Goal: Navigation & Orientation: Find specific page/section

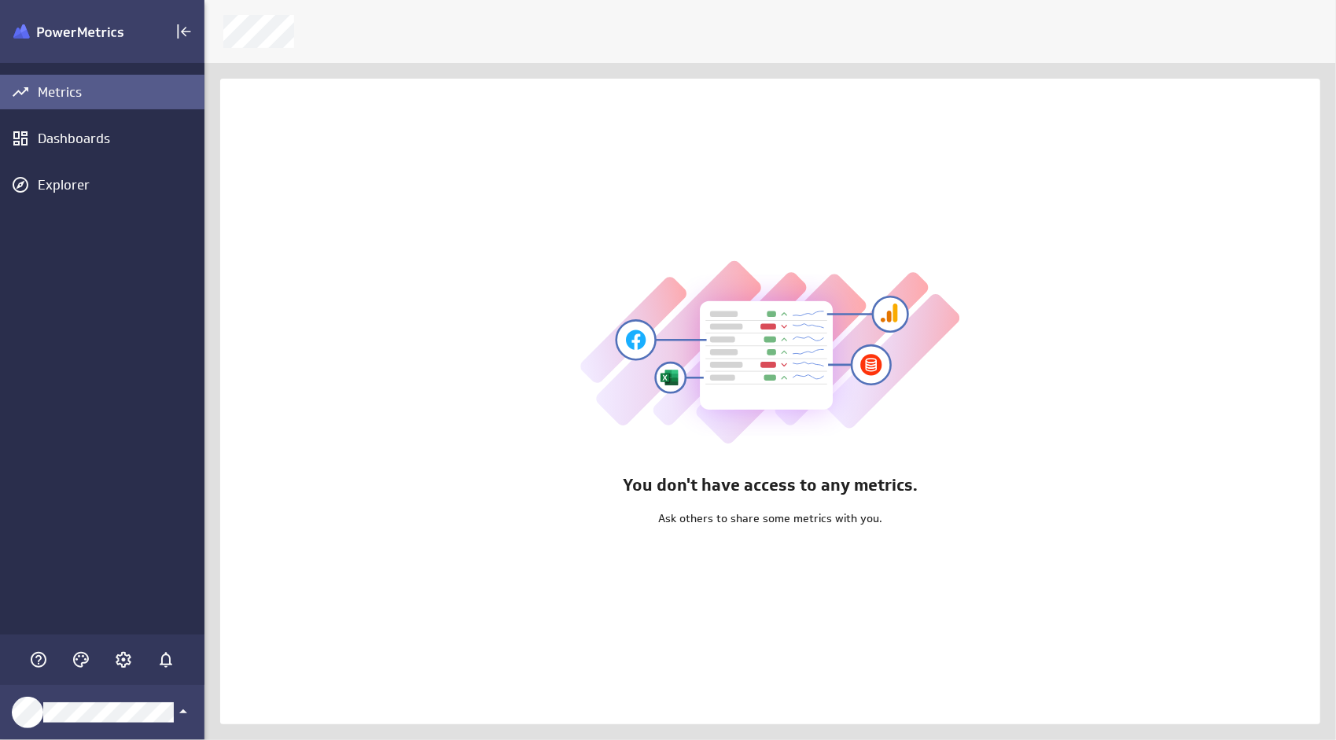
scroll to position [764, 1156]
drag, startPoint x: 109, startPoint y: 657, endPoint x: 123, endPoint y: 657, distance: 13.4
click at [123, 657] on div "Main Menu" at bounding box center [123, 659] width 35 height 35
click at [127, 653] on icon "Account and settings" at bounding box center [123, 659] width 19 height 19
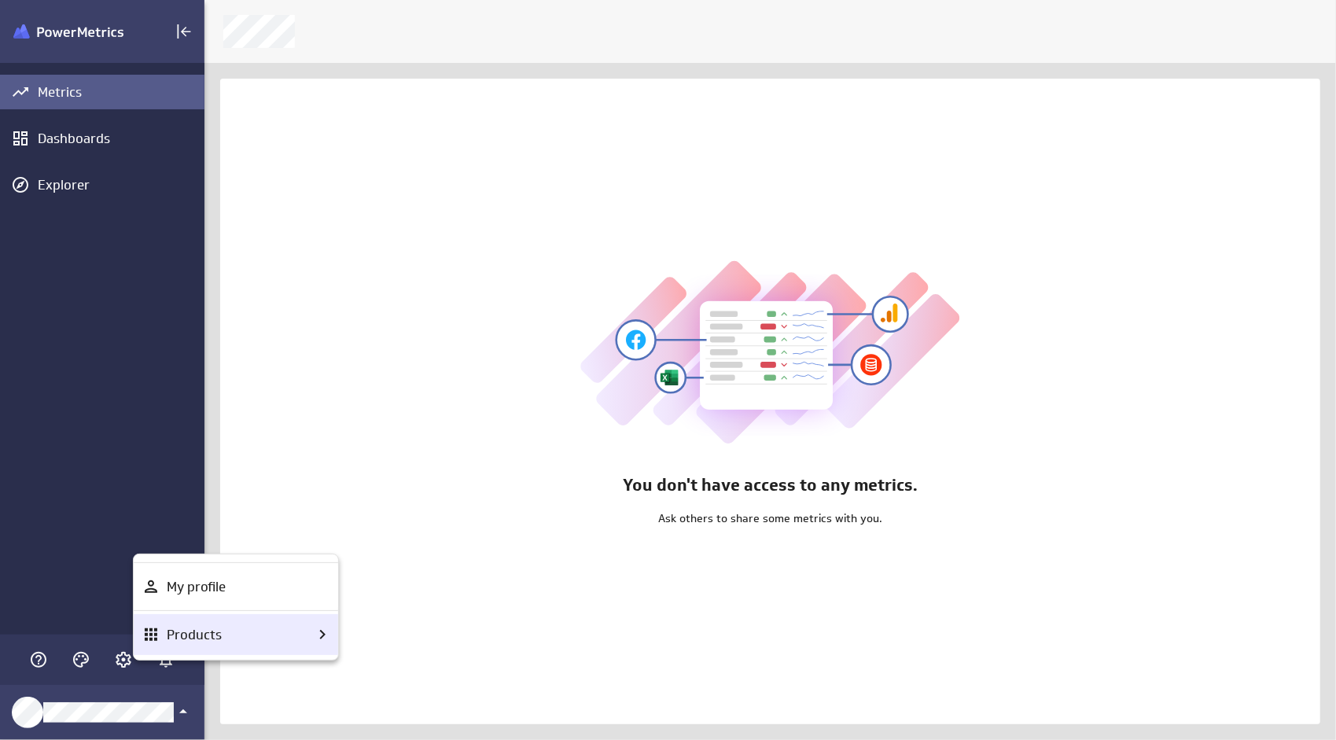
click at [212, 626] on p "Products" at bounding box center [194, 635] width 55 height 20
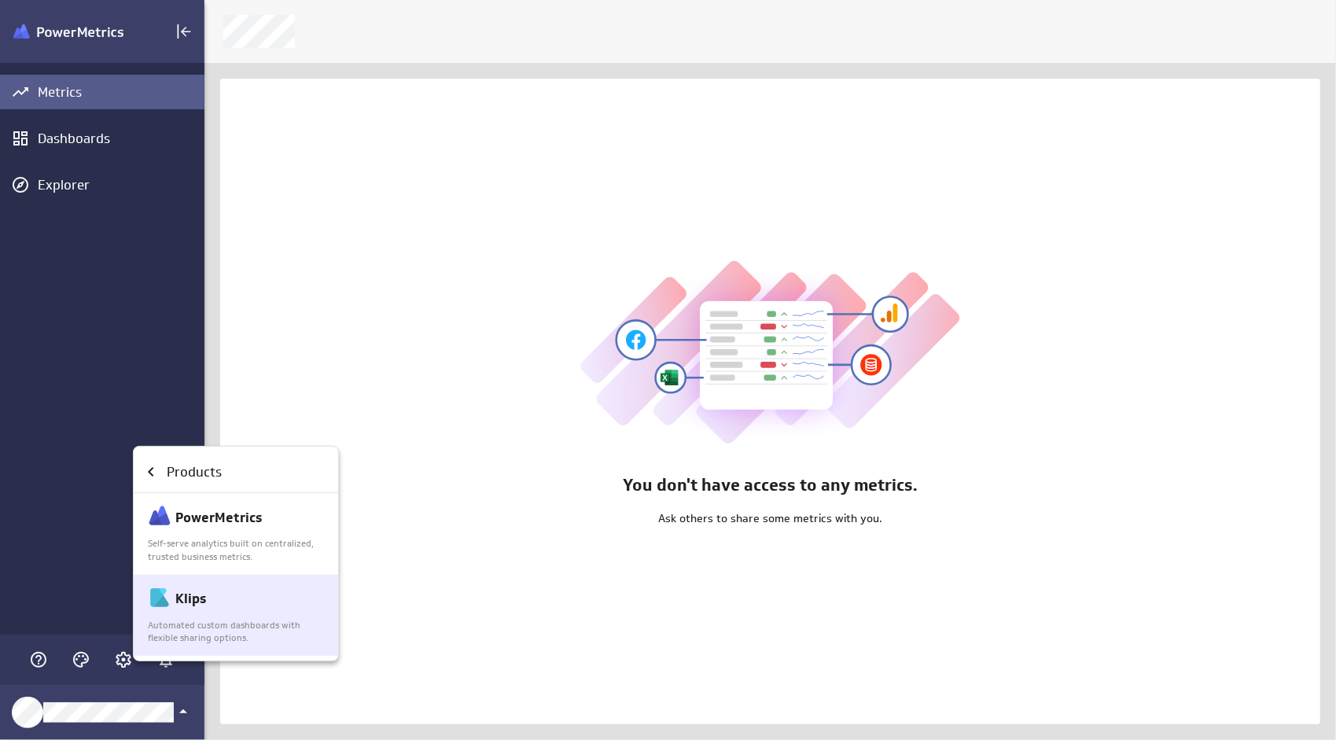
click at [233, 625] on p "Automated custom dashboards with flexible sharing options." at bounding box center [237, 632] width 178 height 27
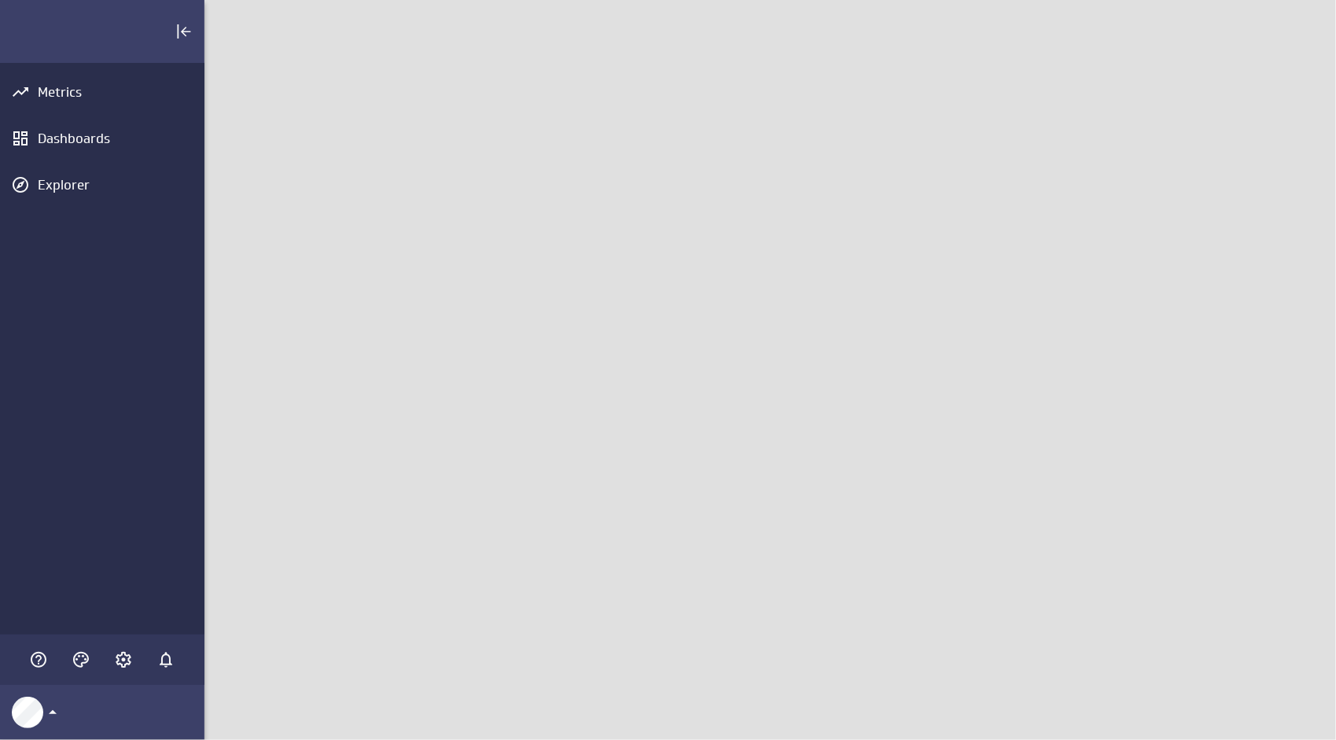
scroll to position [764, 1156]
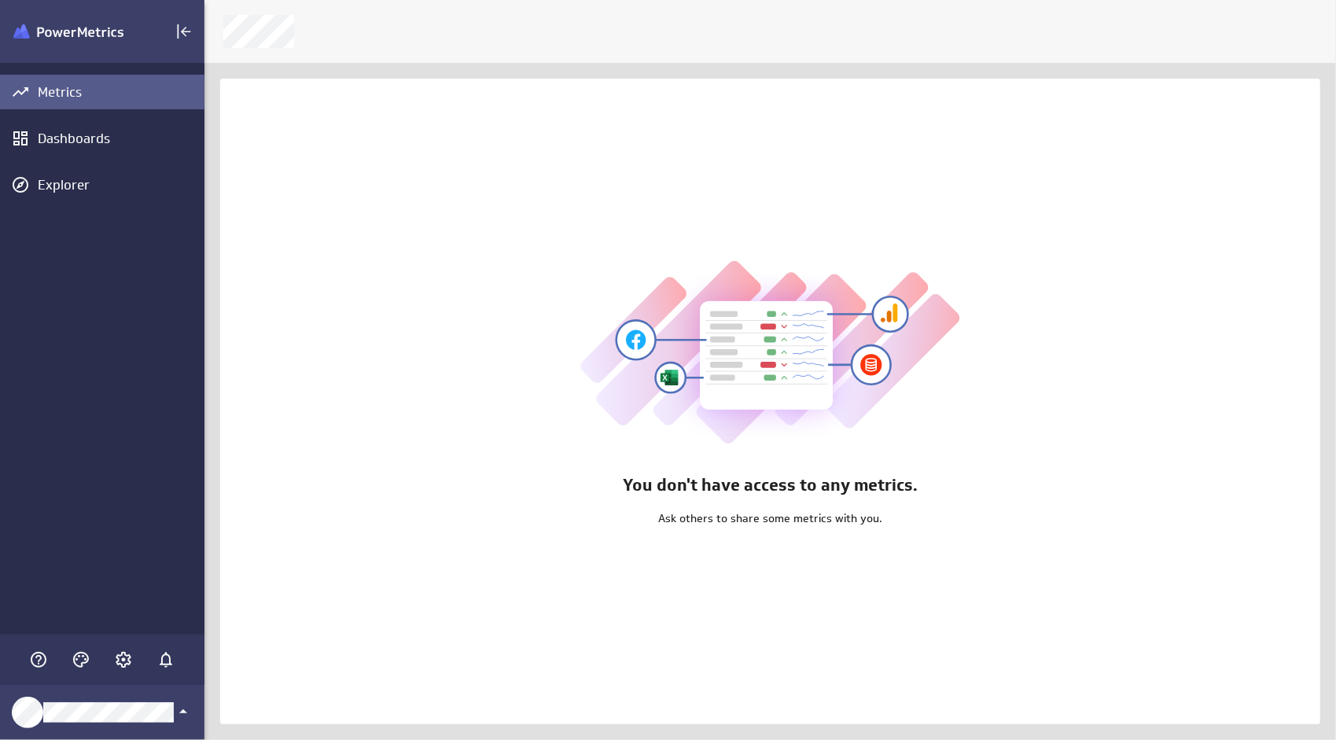
scroll to position [764, 1156]
click at [115, 660] on icon "Account and settings" at bounding box center [123, 659] width 19 height 19
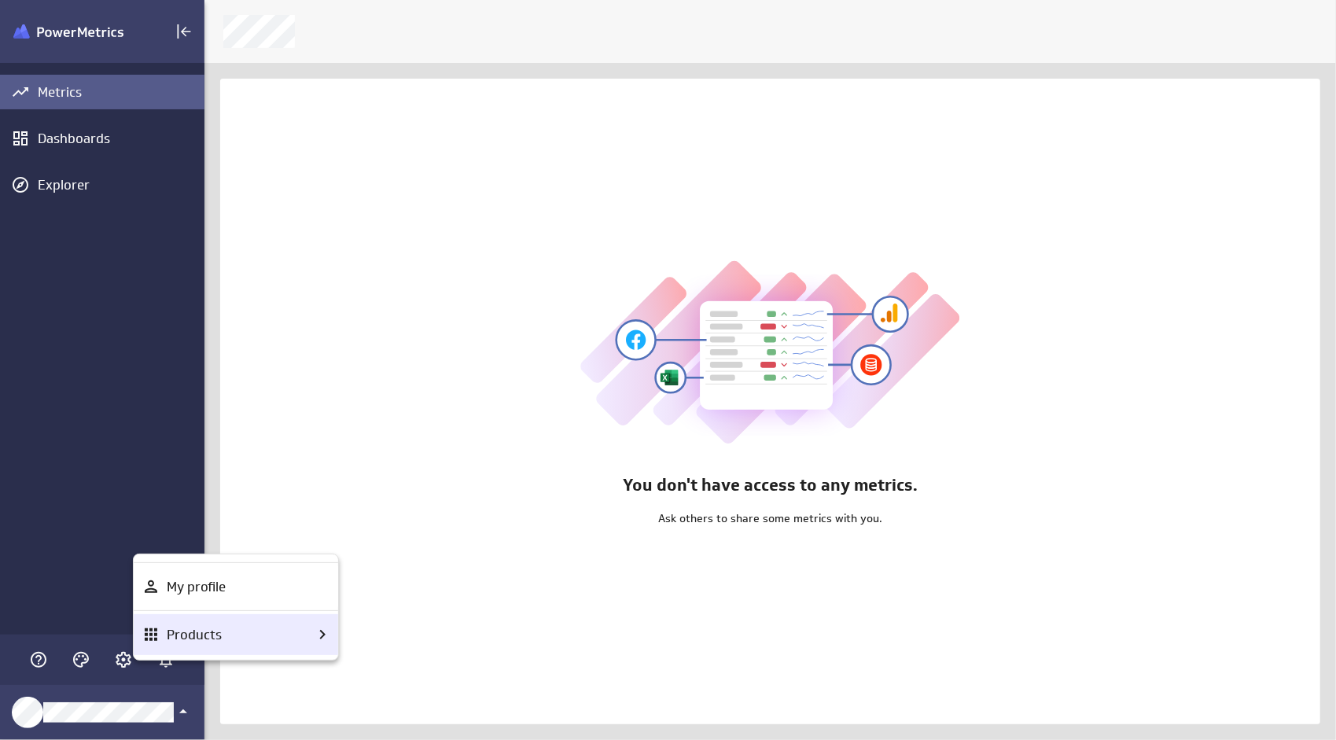
click at [181, 630] on p "Products" at bounding box center [194, 635] width 55 height 20
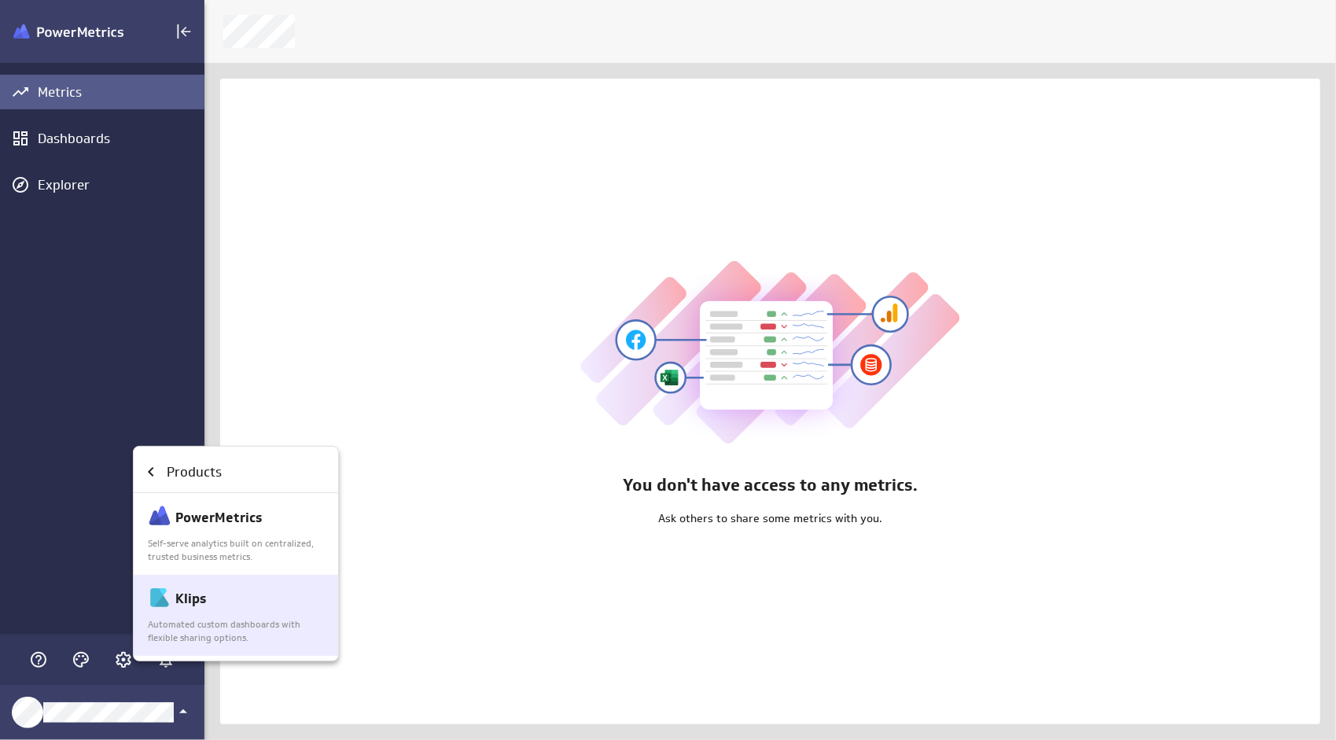
click at [180, 619] on p "Automated custom dashboards with flexible sharing options." at bounding box center [237, 632] width 178 height 27
